Goal: Task Accomplishment & Management: Use online tool/utility

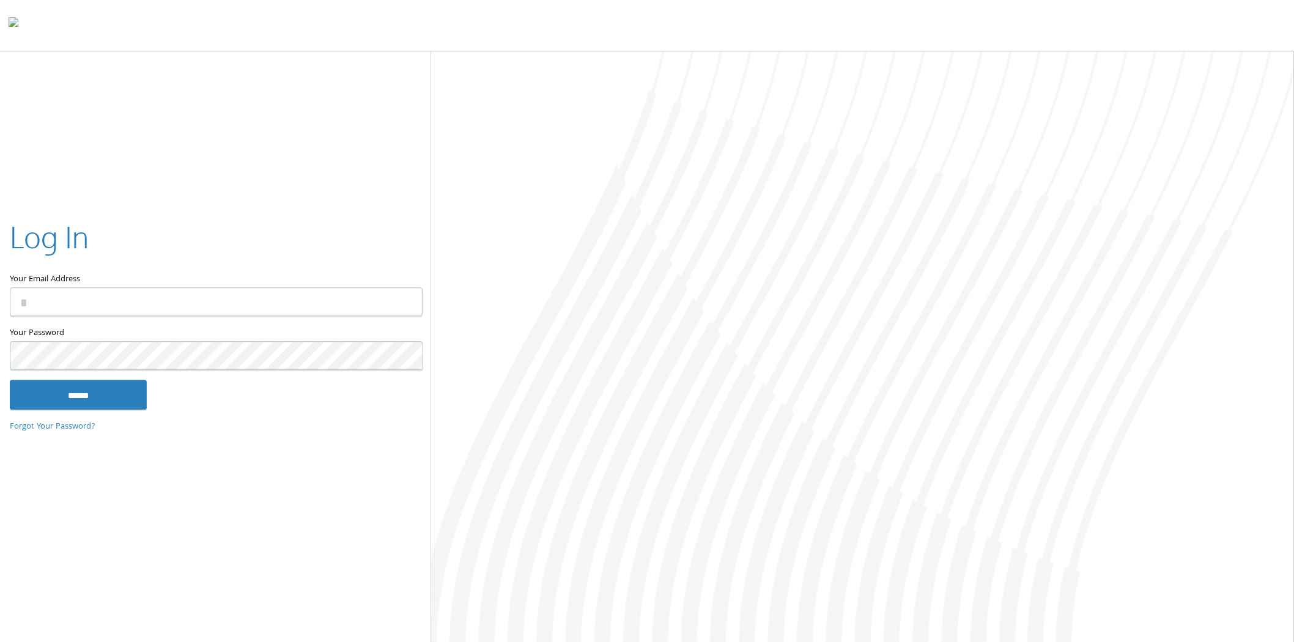
click at [212, 300] on input "Your Email Address" at bounding box center [216, 302] width 413 height 29
type input "**********"
click at [10, 380] on input "******" at bounding box center [78, 394] width 137 height 29
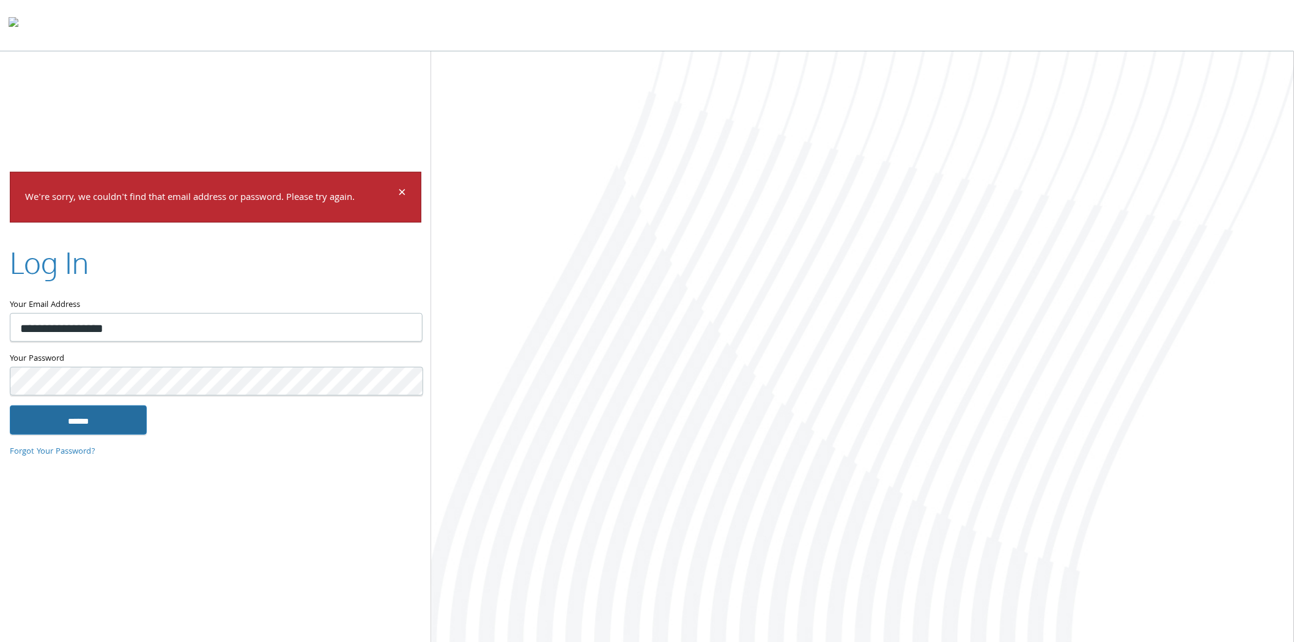
click at [111, 417] on input "******" at bounding box center [78, 419] width 137 height 29
